Goal: Information Seeking & Learning: Learn about a topic

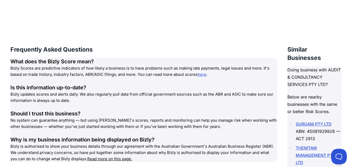
scroll to position [930, 0]
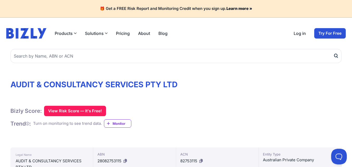
scroll to position [122, 0]
